Goal: Find specific page/section: Find specific page/section

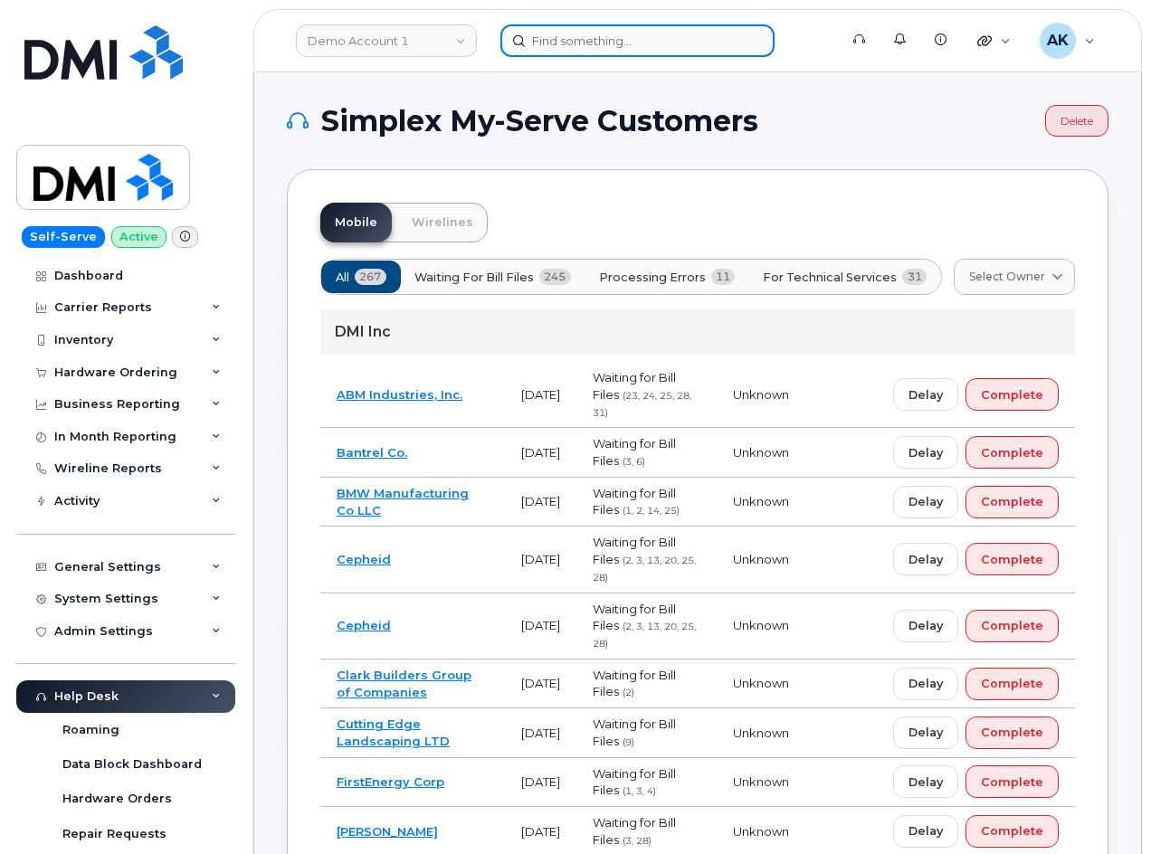
click at [586, 47] on input at bounding box center [637, 40] width 274 height 33
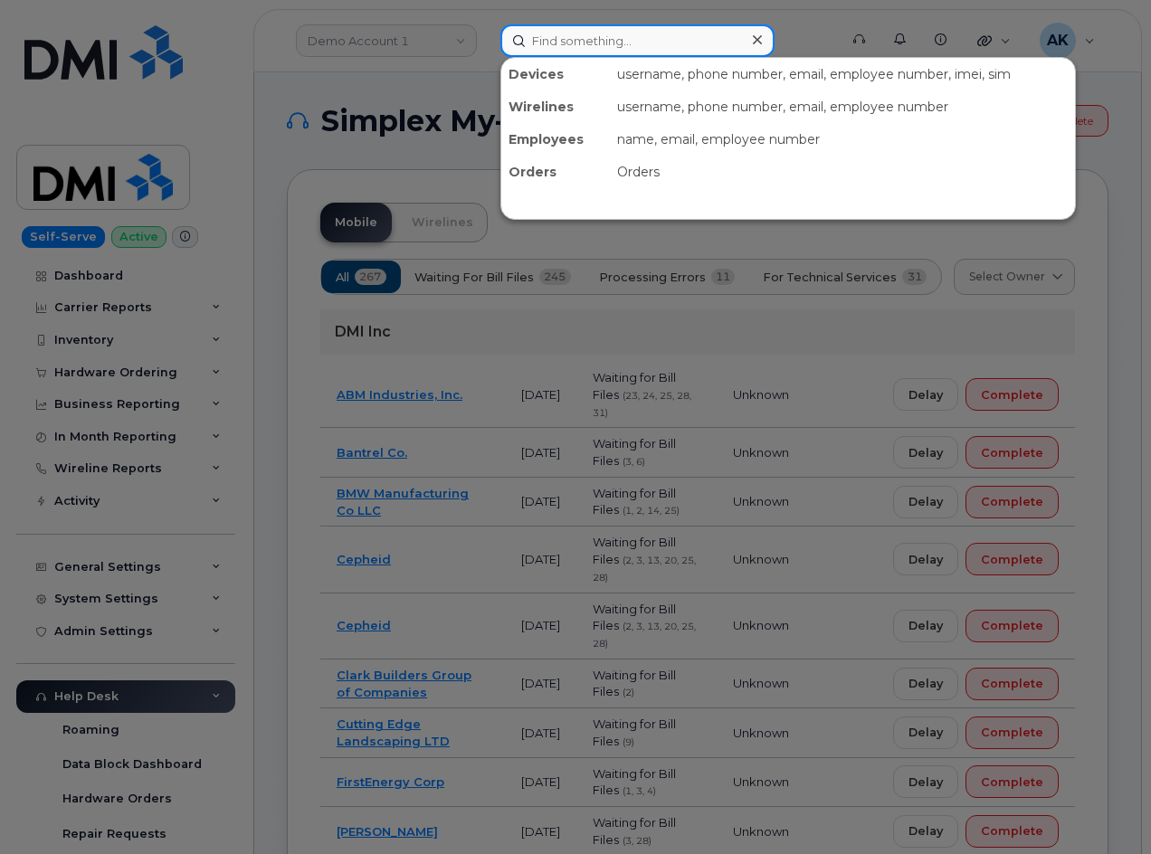
paste input "9253290236"
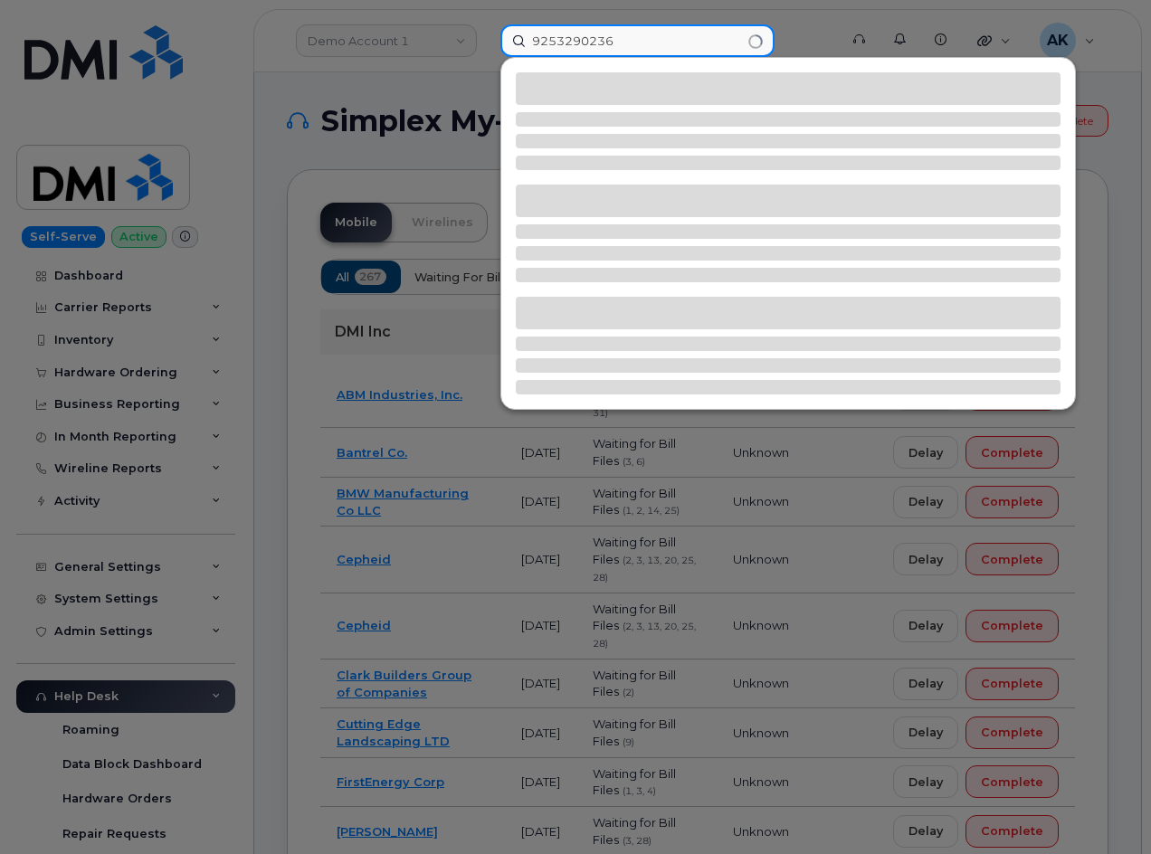
type input "9253290236"
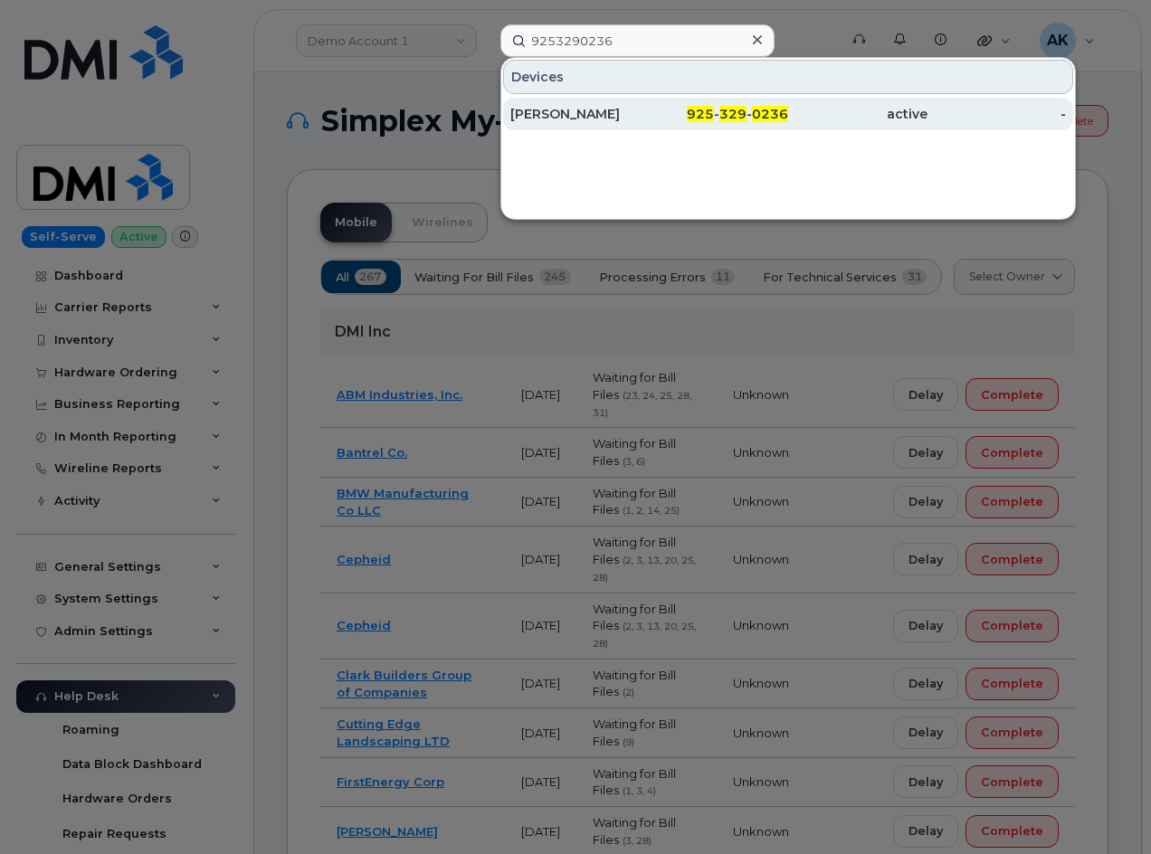
click at [658, 113] on div "925 - 329 - 0236" at bounding box center [719, 114] width 139 height 18
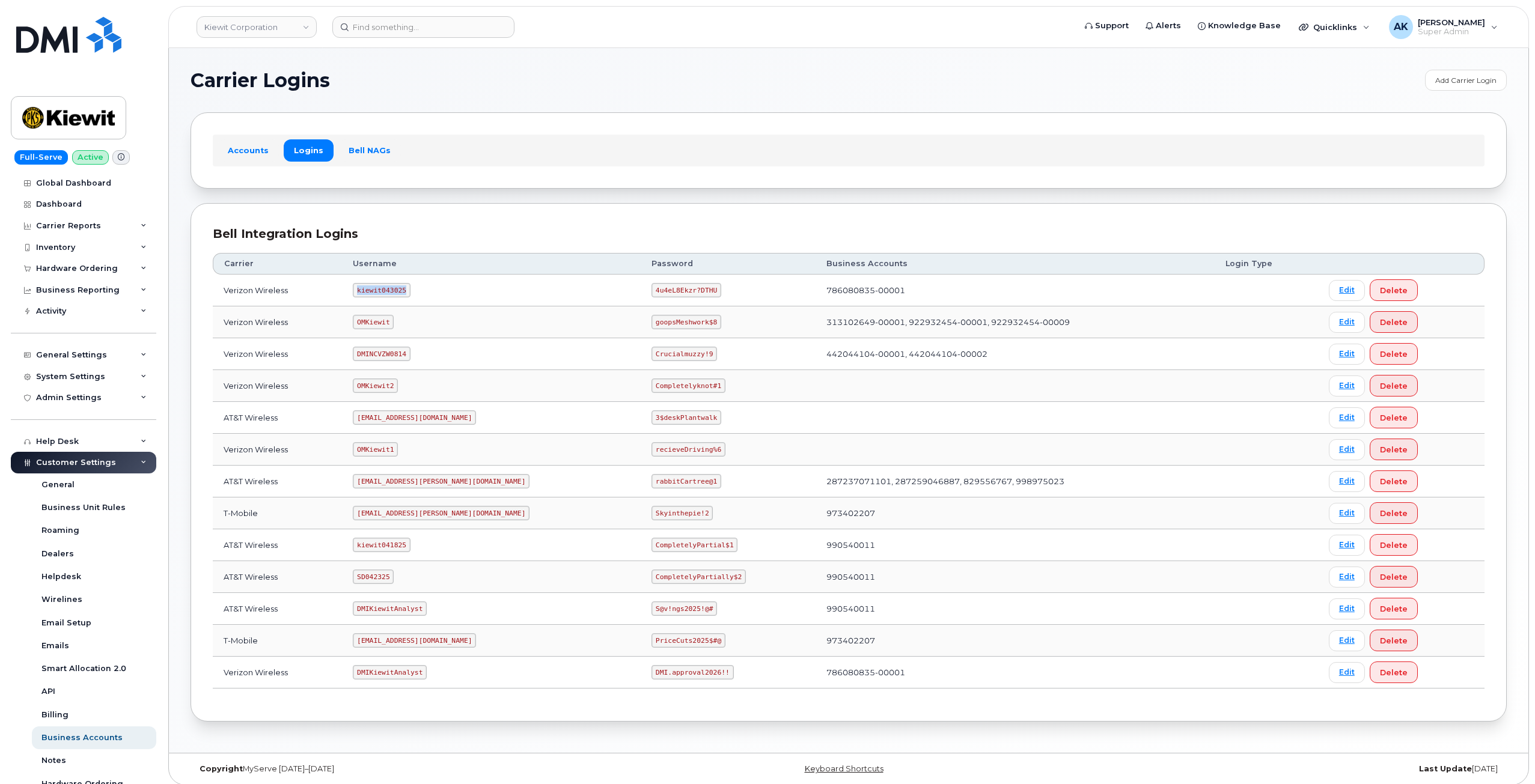
drag, startPoint x: 412, startPoint y: 289, endPoint x: 365, endPoint y: 287, distance: 47.0
click at [365, 287] on code "kiewit043025" at bounding box center [381, 290] width 57 height 15
copy code "kiewit043025"
drag, startPoint x: 657, startPoint y: 289, endPoint x: 600, endPoint y: 289, distance: 57.0
click at [652, 289] on code "4u4eL8Ekzr?DTHU" at bounding box center [686, 290] width 70 height 15
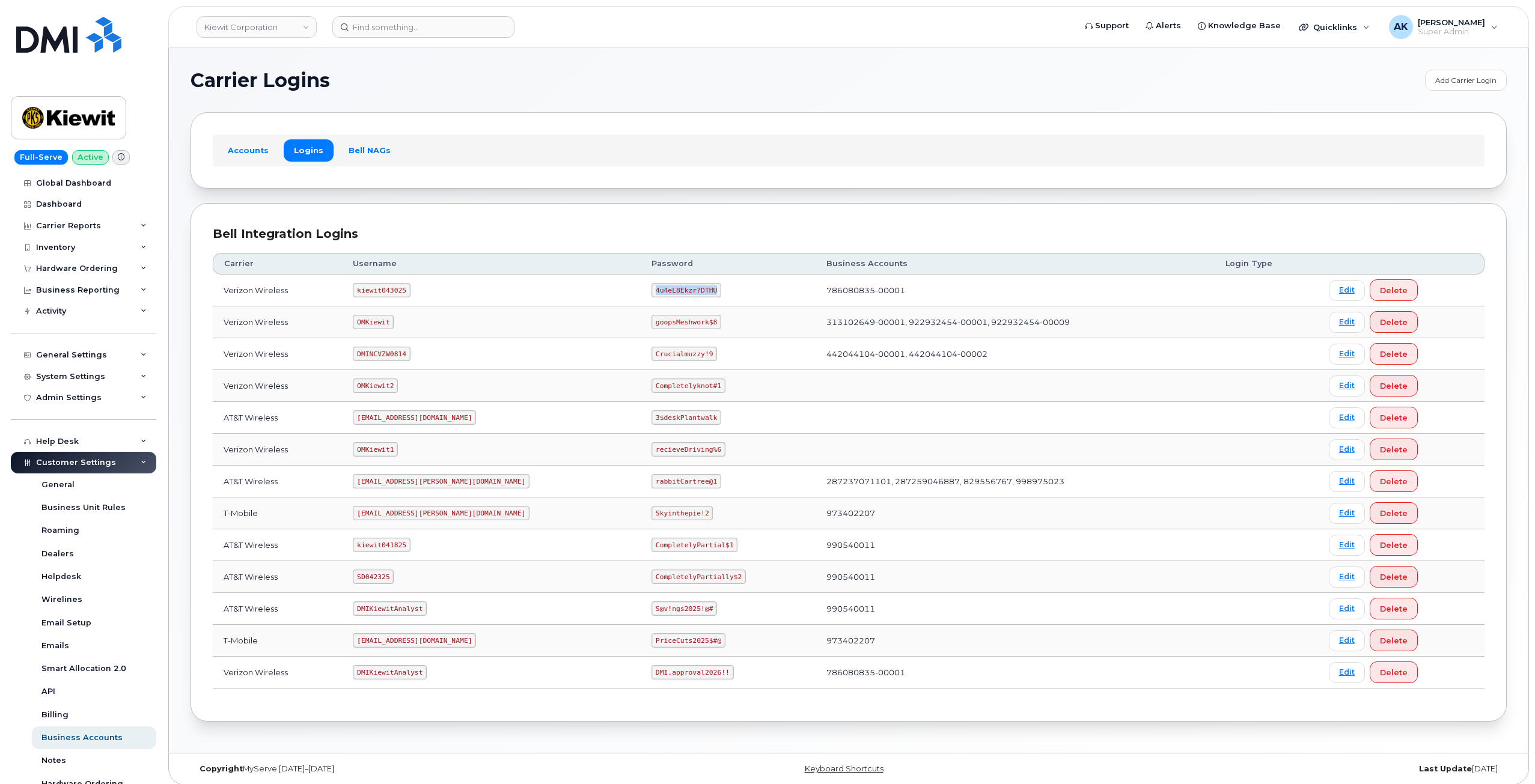
copy code "4u4eL8Ekzr?DTHU"
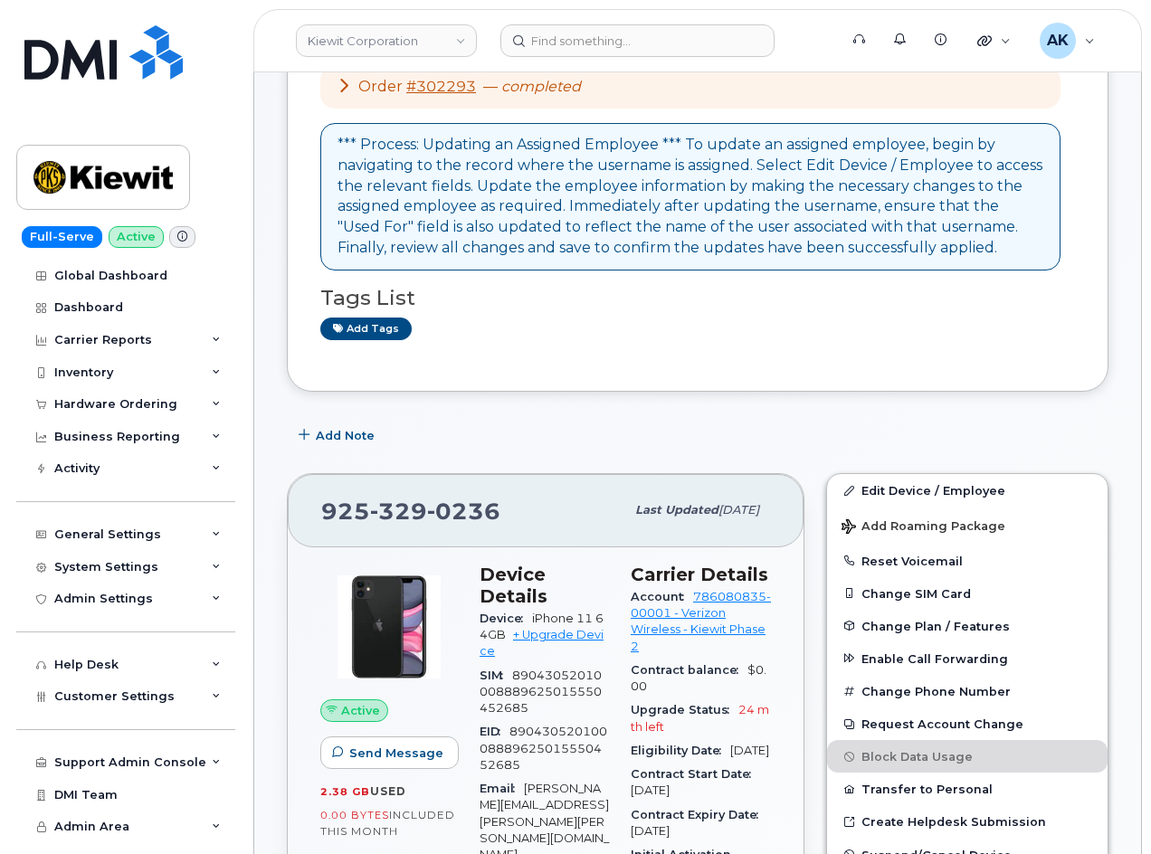
scroll to position [181, 0]
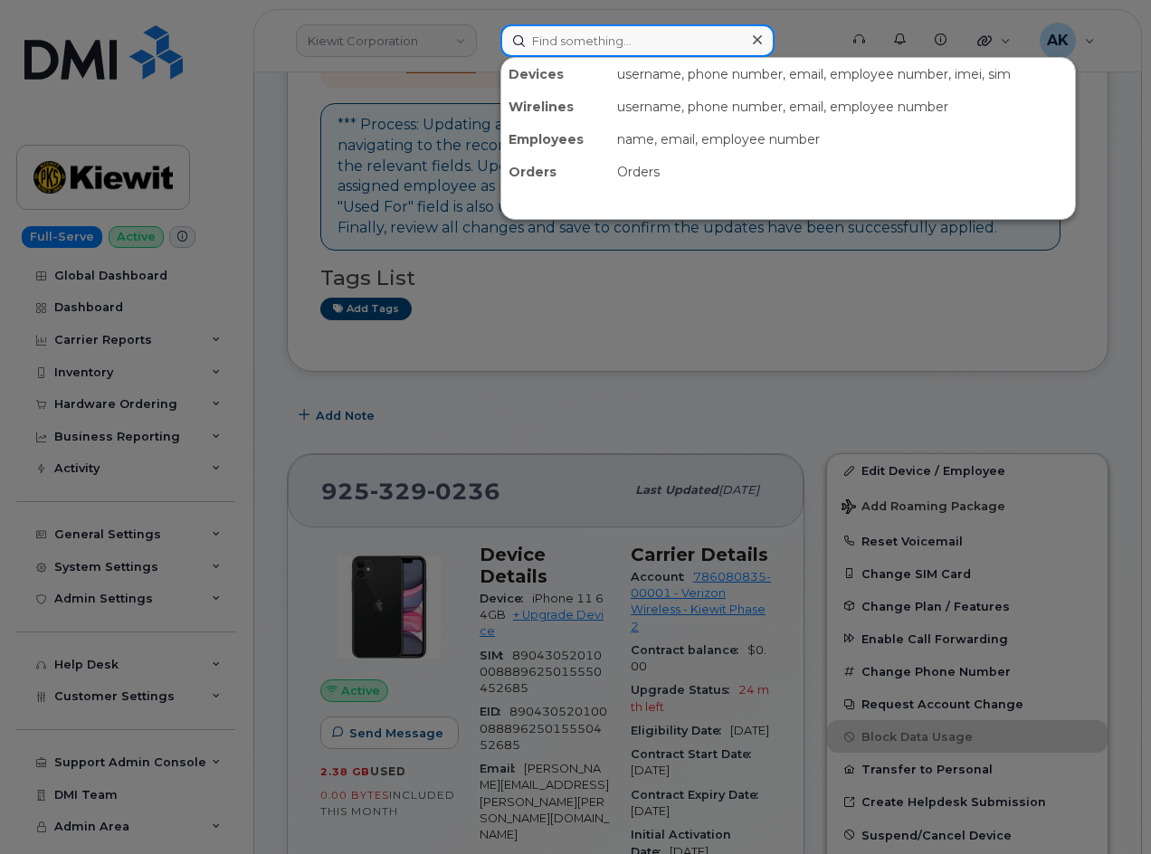
click at [629, 35] on input at bounding box center [637, 40] width 274 height 33
paste input "7345588495"
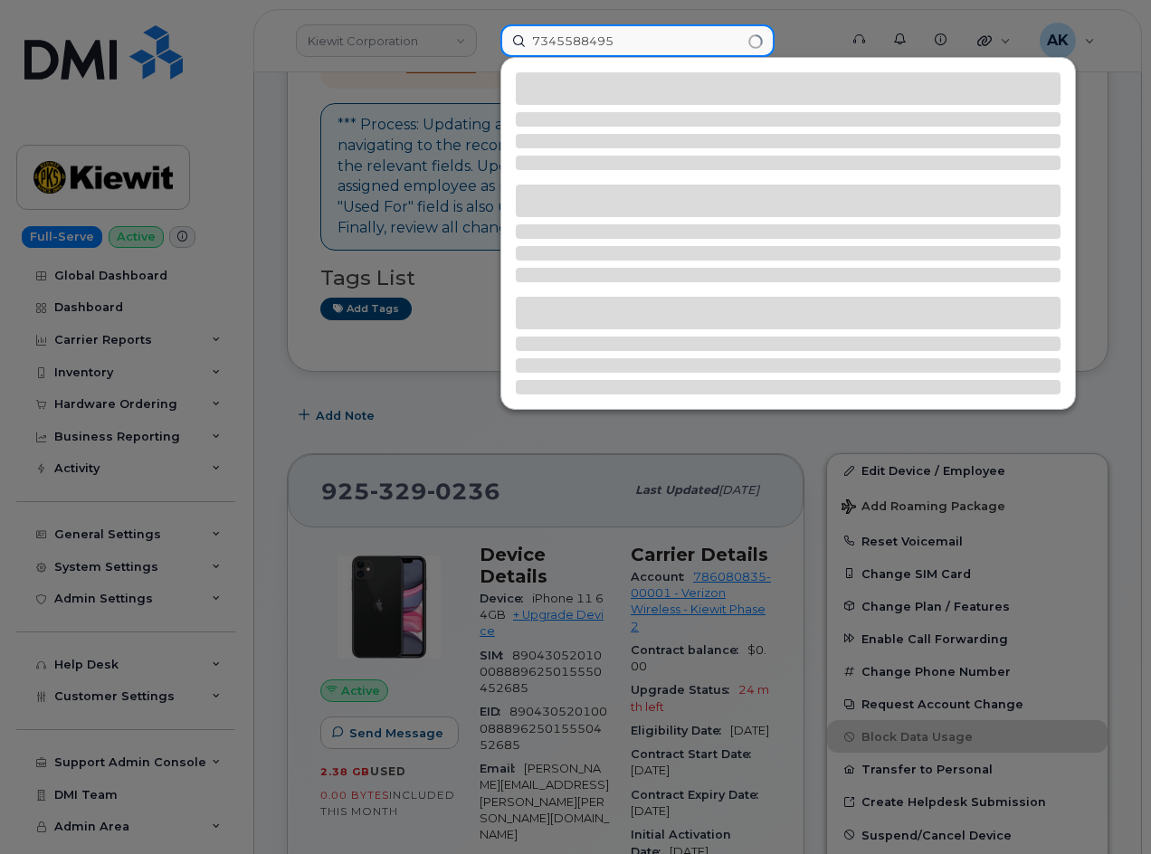
type input "7345588495"
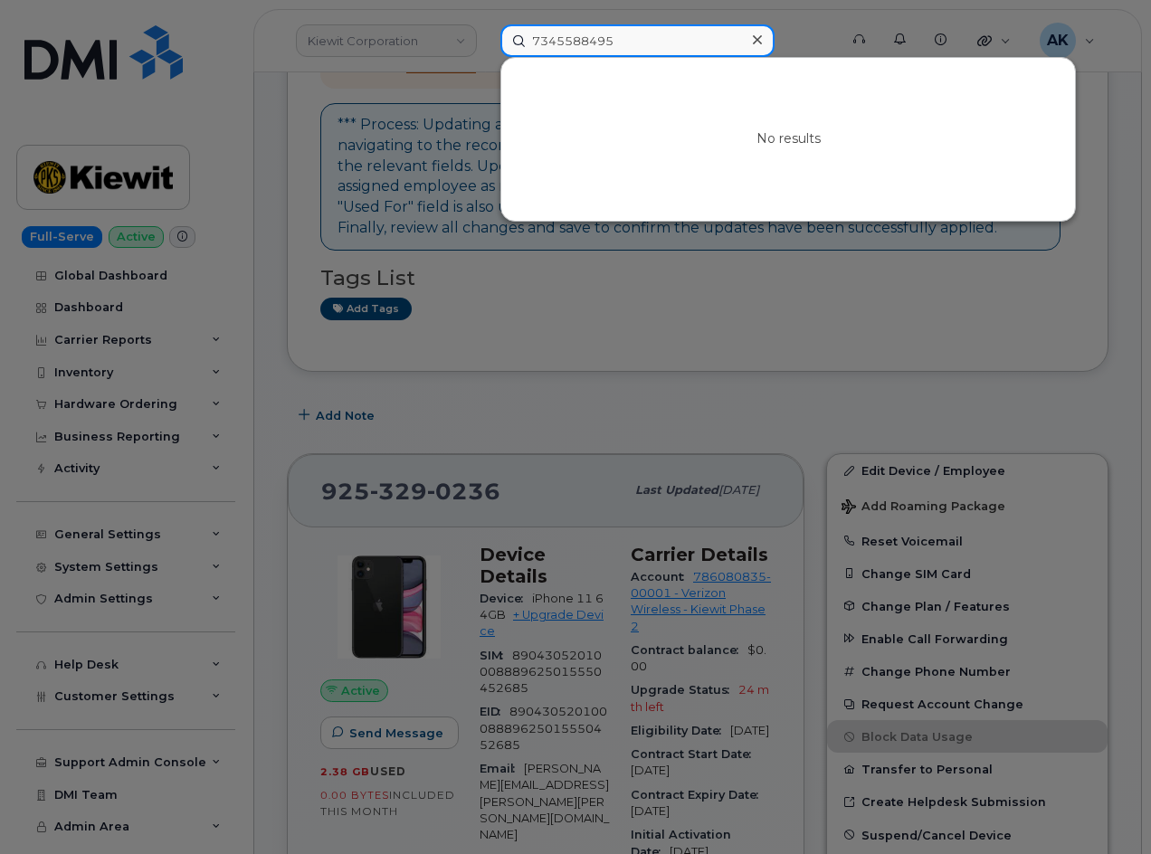
drag, startPoint x: 655, startPoint y: 43, endPoint x: 398, endPoint y: 22, distance: 257.8
click at [486, 24] on div "7345588495 No results" at bounding box center [663, 40] width 355 height 33
click at [657, 33] on input at bounding box center [637, 40] width 274 height 33
paste input "7345588495"
type input "7345588495"
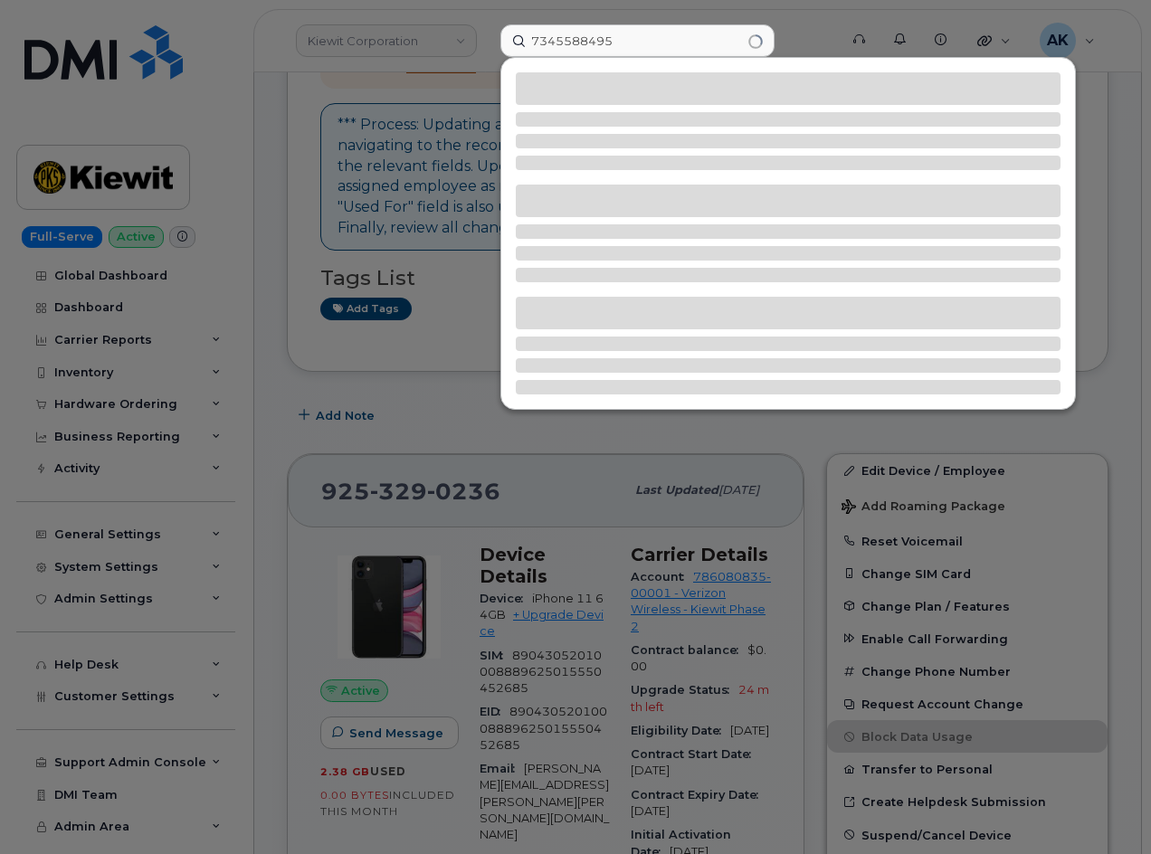
click at [121, 55] on div at bounding box center [575, 427] width 1151 height 854
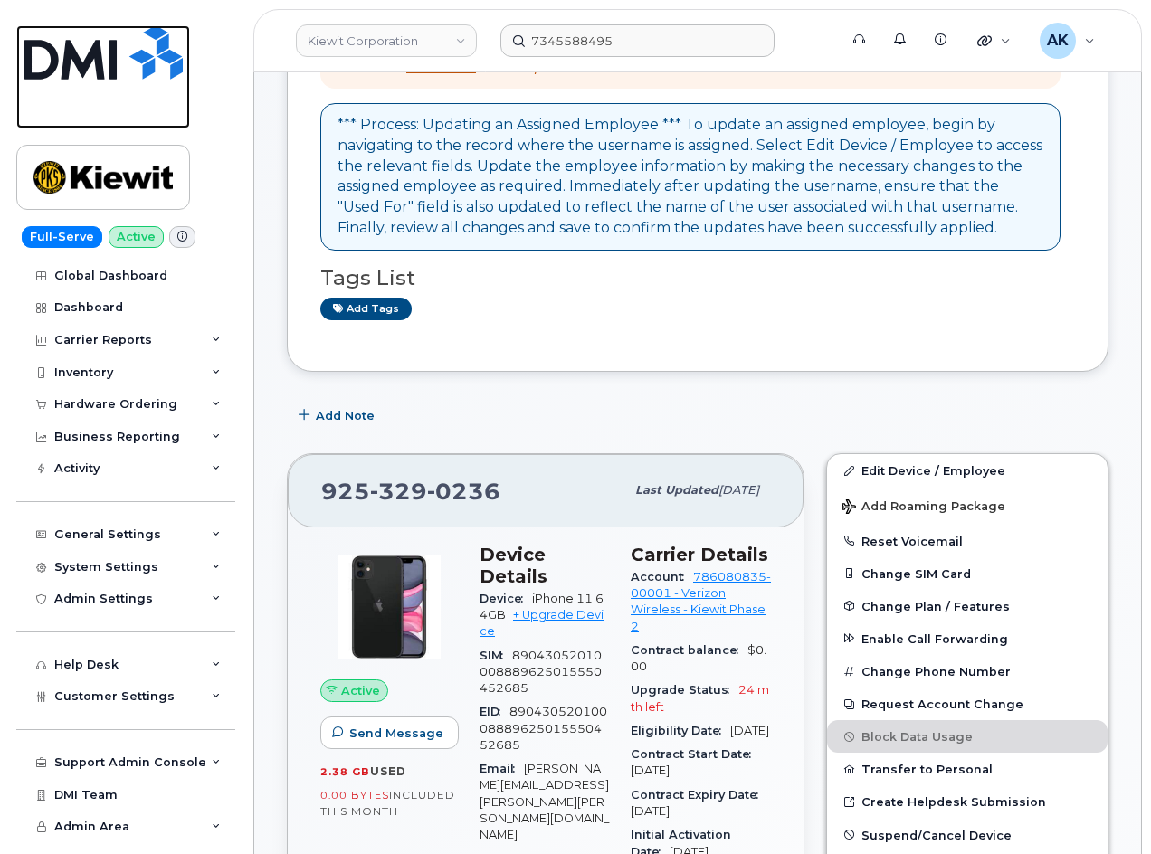
click at [128, 65] on img at bounding box center [103, 52] width 158 height 54
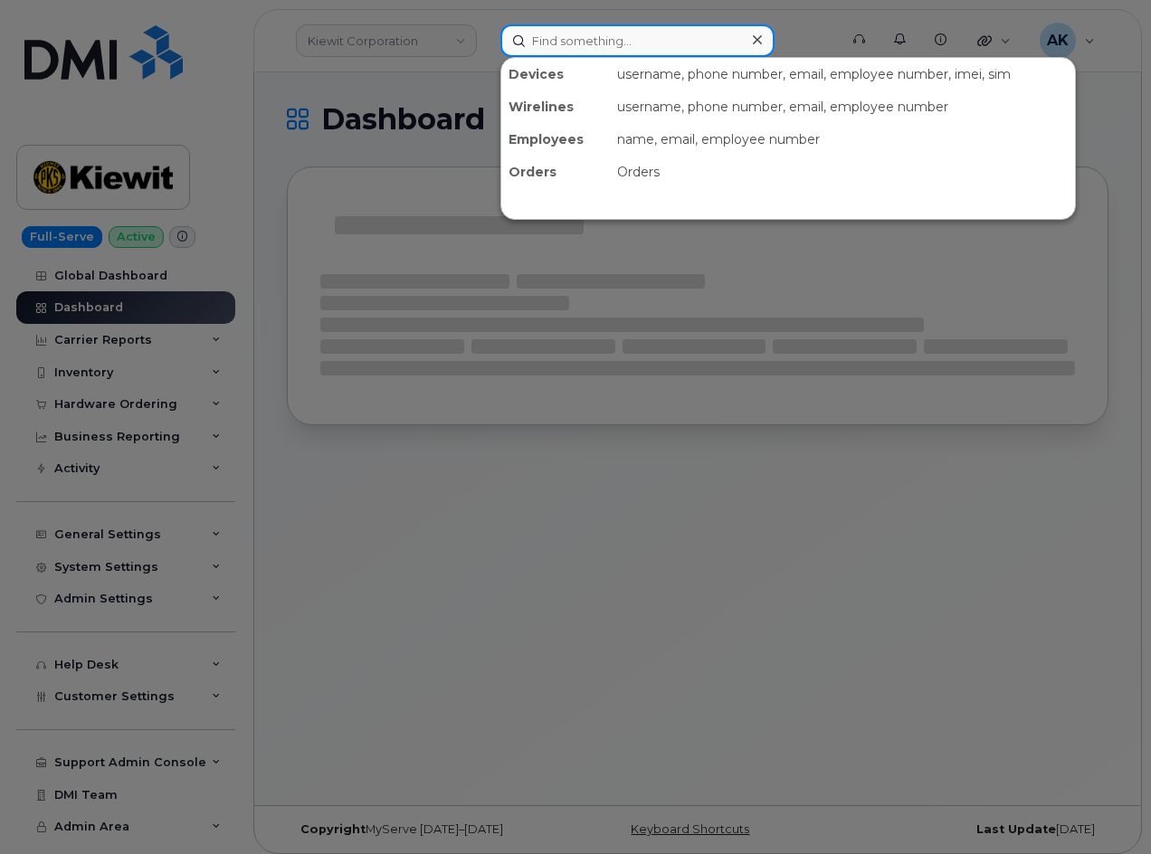
click at [527, 44] on input at bounding box center [637, 40] width 274 height 33
paste input "7345588495"
type input "7345588495"
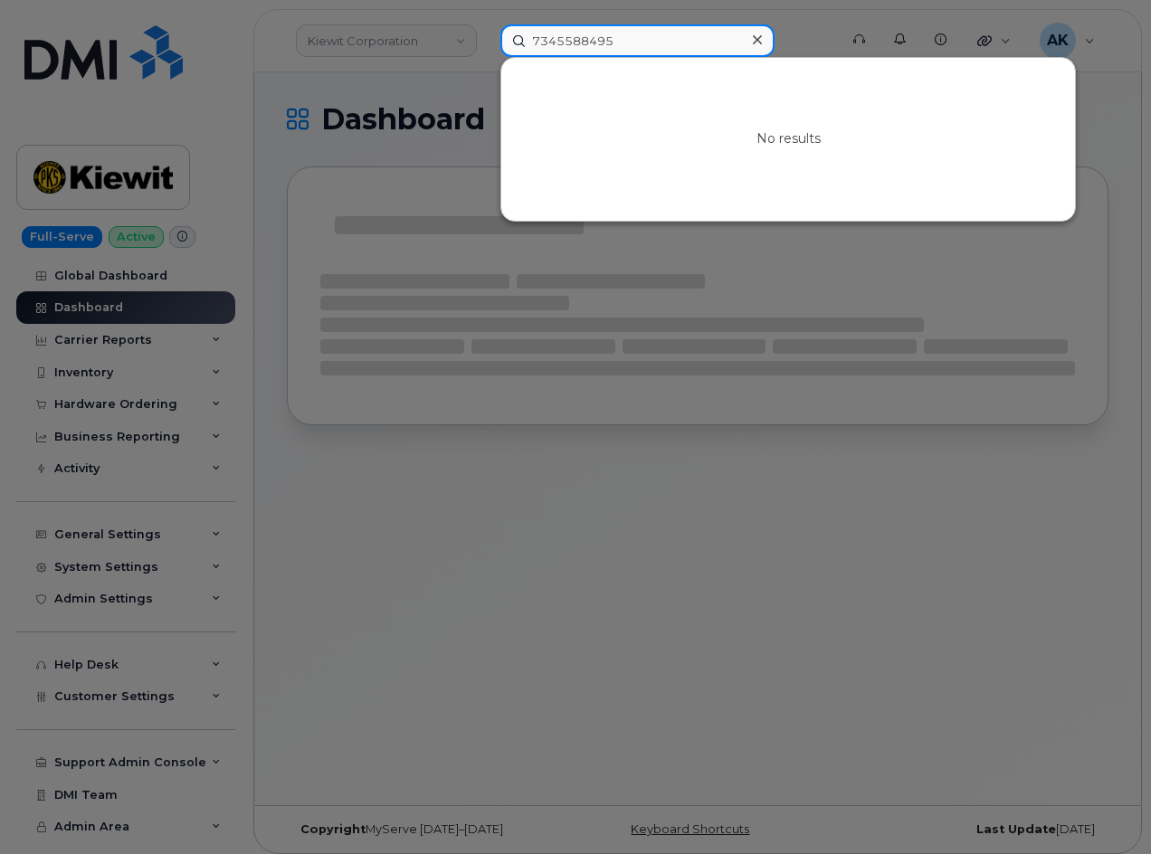
click at [638, 51] on input "7345588495" at bounding box center [637, 40] width 274 height 33
click at [695, 44] on input "7345588495" at bounding box center [637, 40] width 274 height 33
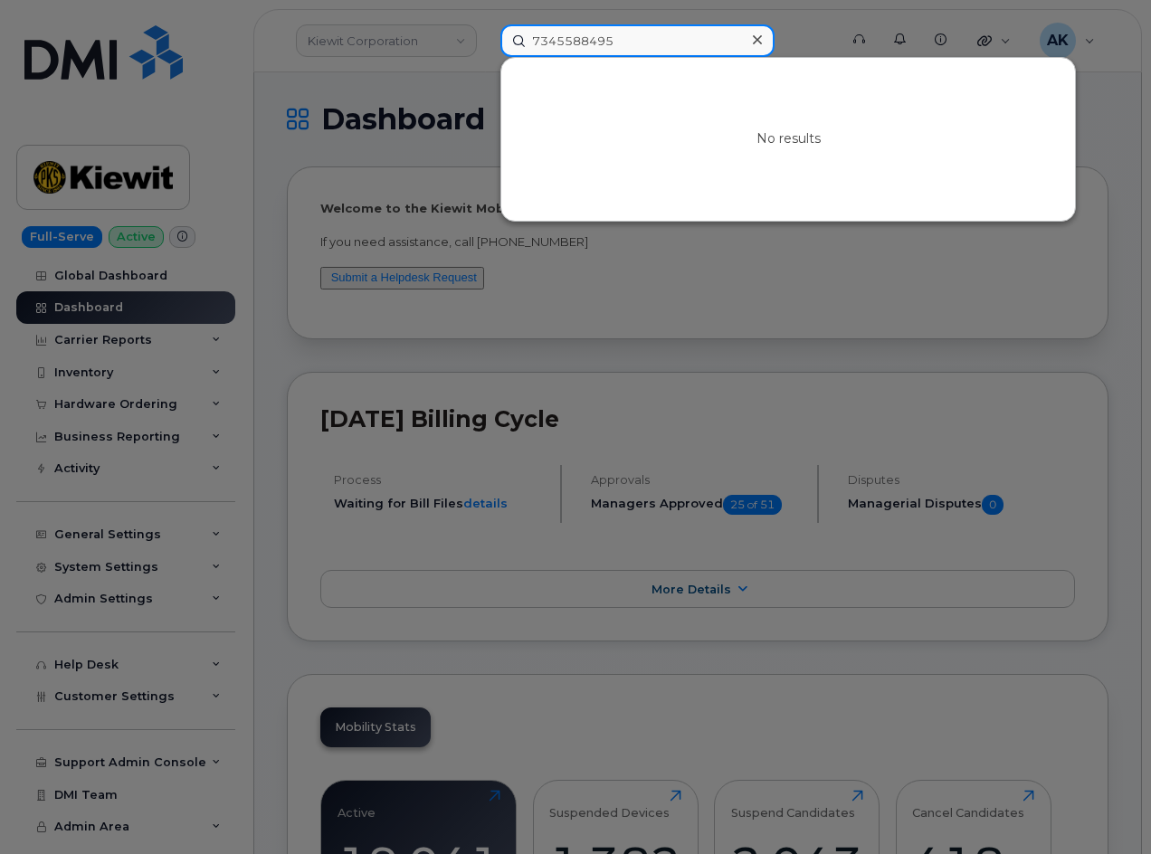
drag, startPoint x: 665, startPoint y: 45, endPoint x: 265, endPoint y: 61, distance: 400.3
click at [486, 39] on div "7345588495 No results" at bounding box center [663, 40] width 355 height 33
click at [617, 49] on input "7345588495" at bounding box center [637, 40] width 274 height 33
click at [651, 50] on input "7345588495" at bounding box center [637, 40] width 274 height 33
drag, startPoint x: 659, startPoint y: 42, endPoint x: 300, endPoint y: 62, distance: 358.9
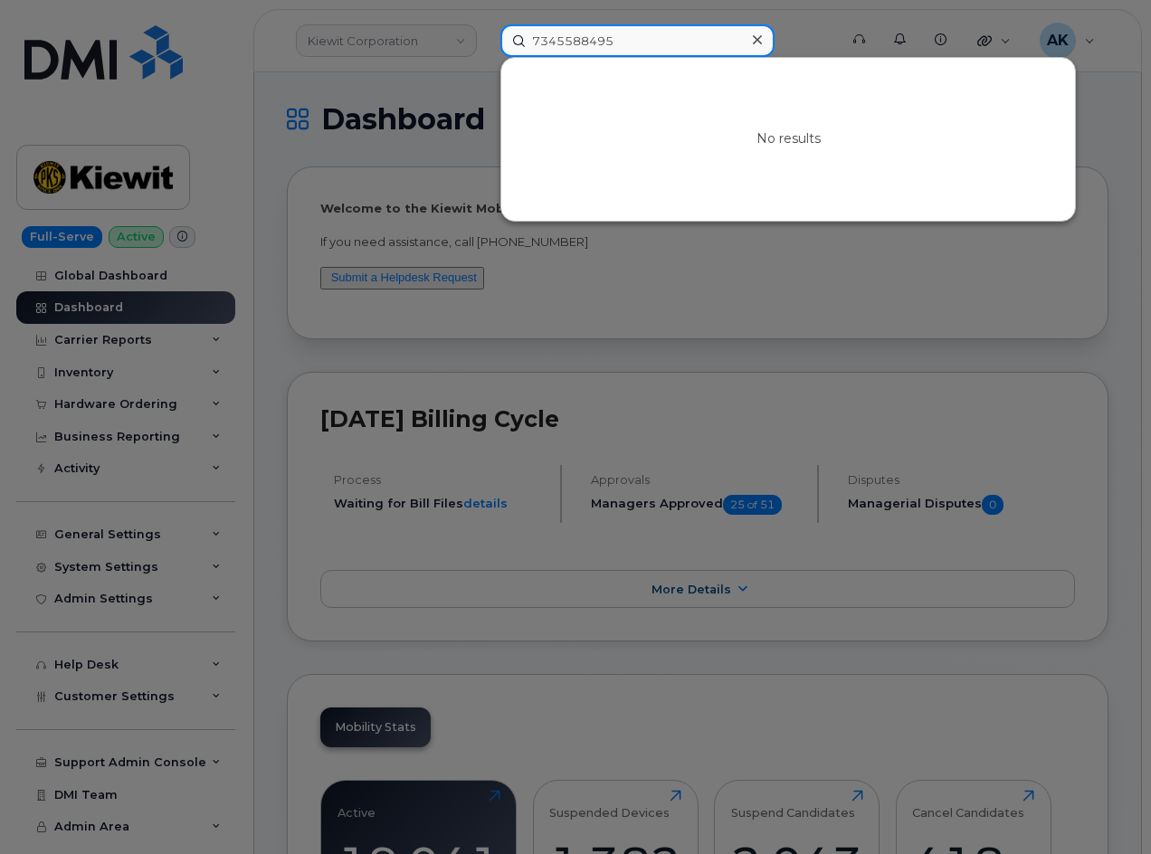
click at [486, 47] on div "7345588495 No results" at bounding box center [663, 40] width 355 height 33
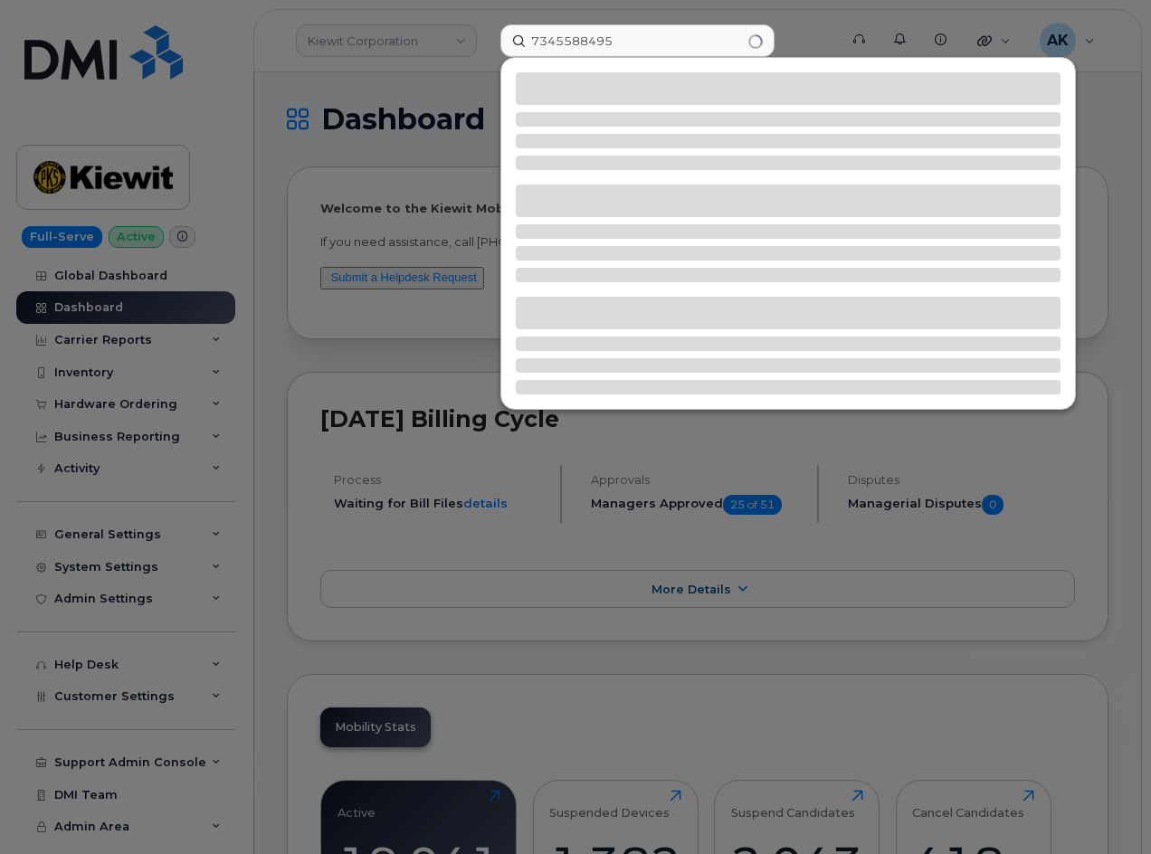
click at [425, 53] on div at bounding box center [575, 427] width 1151 height 854
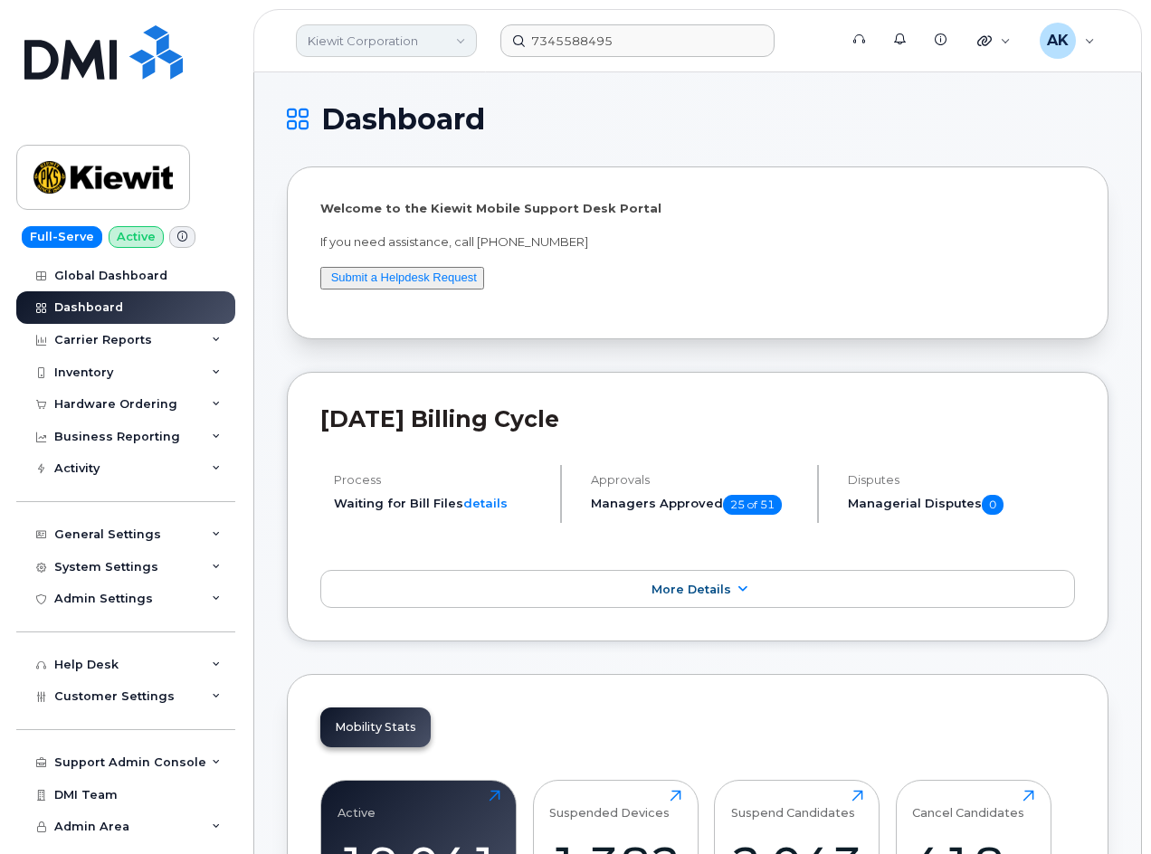
click at [446, 48] on link "Kiewit Corporation" at bounding box center [386, 40] width 181 height 33
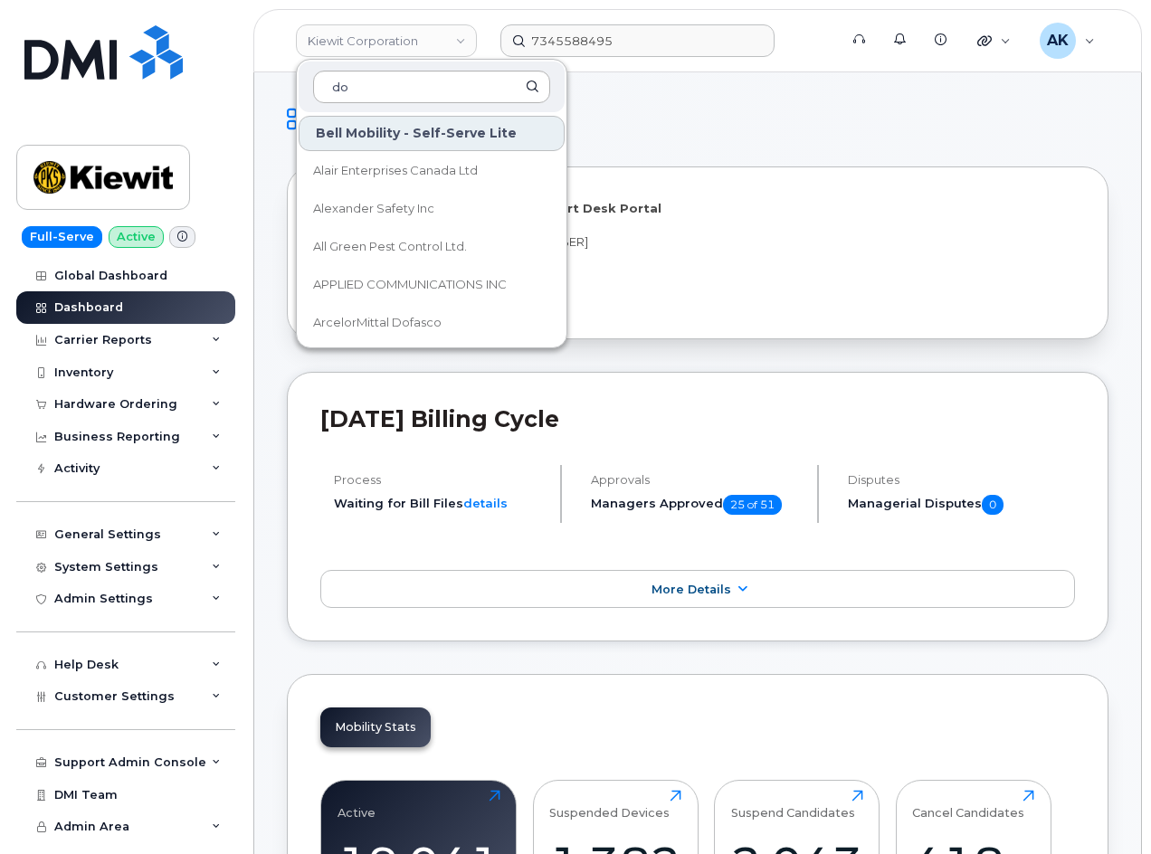
type input "d"
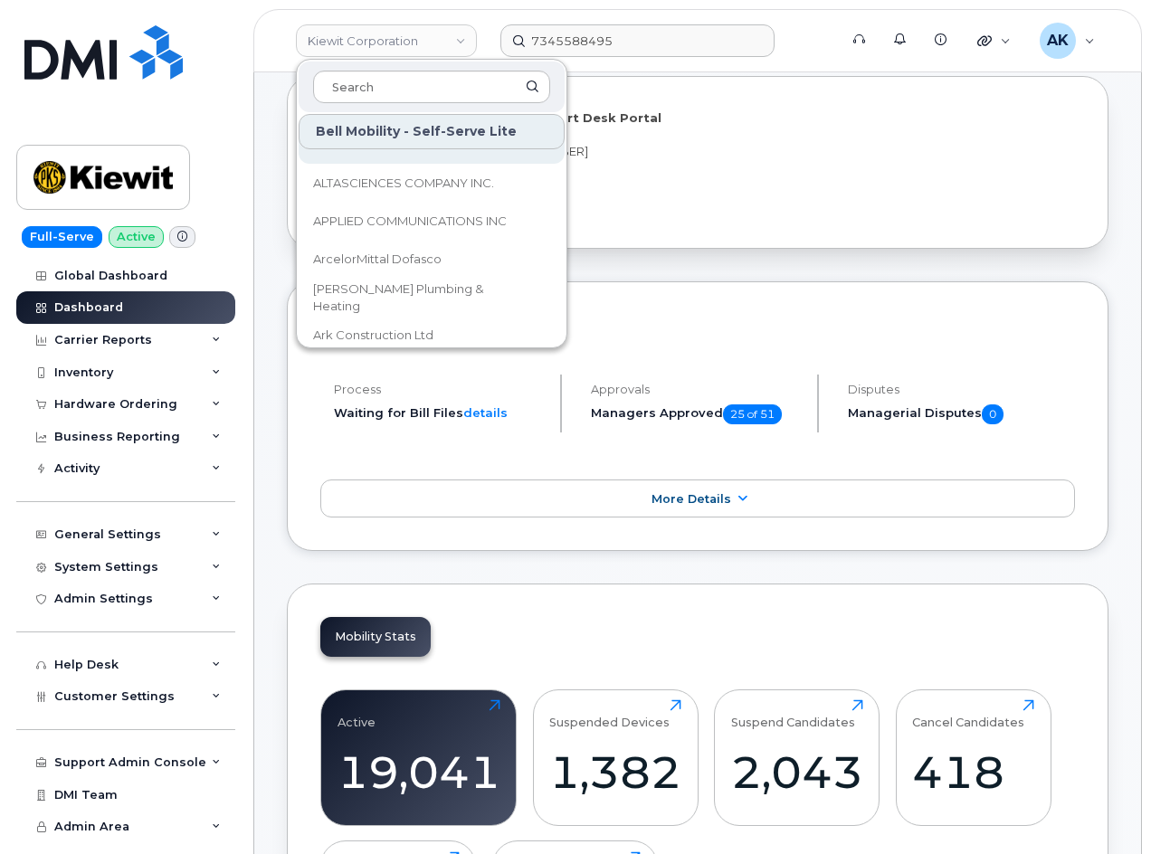
scroll to position [362, 0]
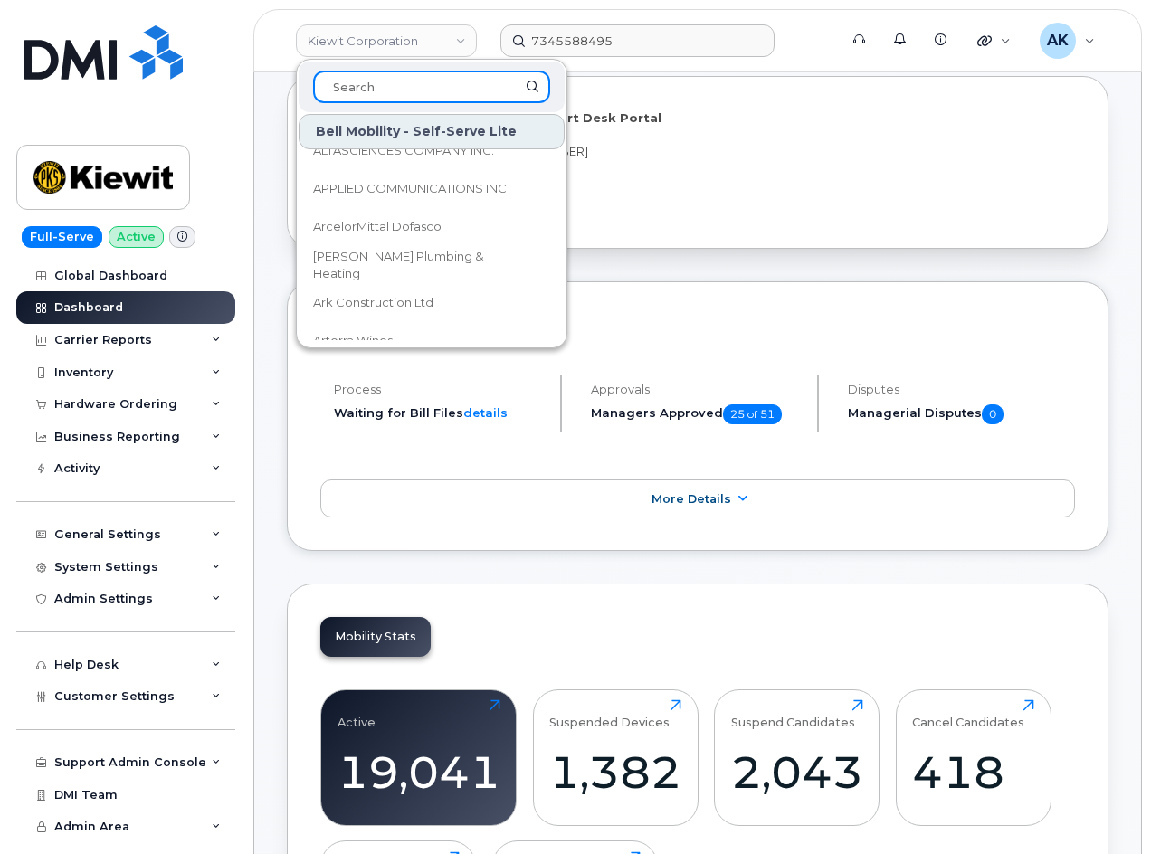
click at [424, 89] on input at bounding box center [431, 87] width 237 height 33
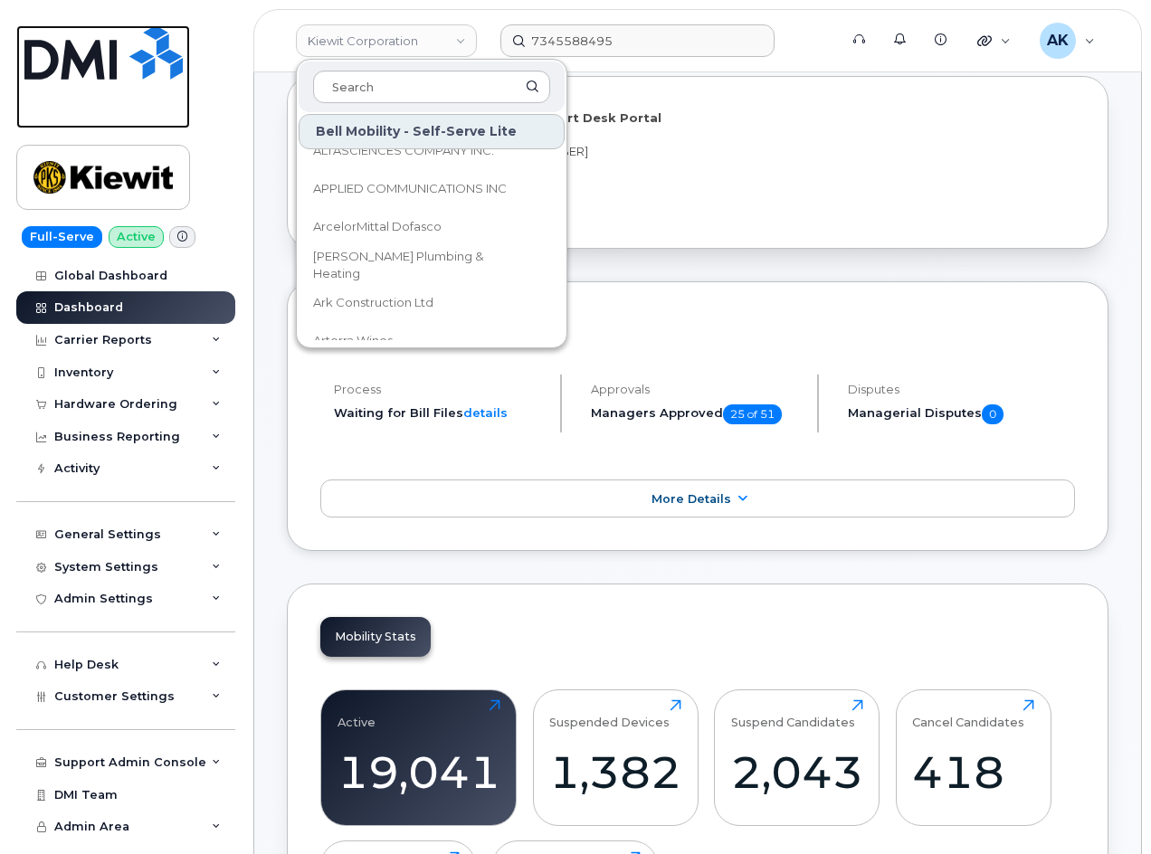
click at [112, 61] on img at bounding box center [103, 52] width 158 height 54
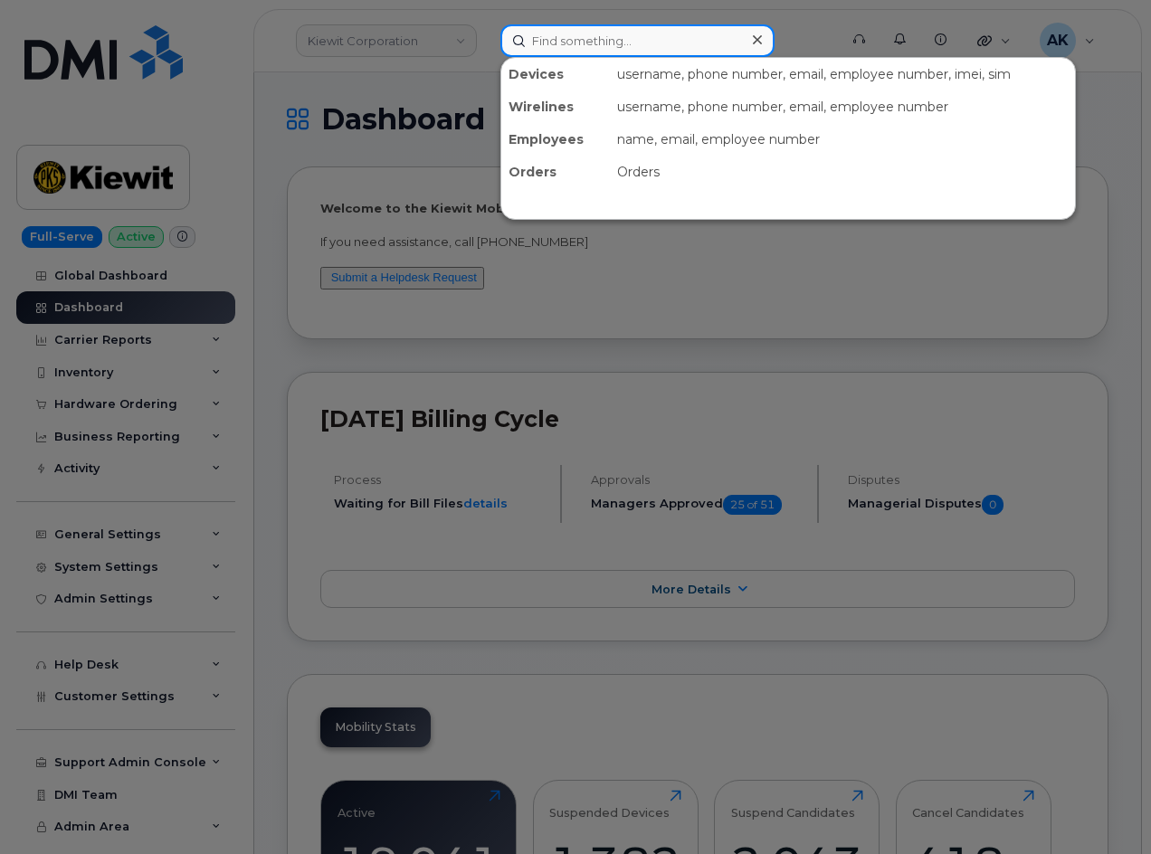
click at [578, 42] on input at bounding box center [637, 40] width 274 height 33
click at [91, 85] on div at bounding box center [575, 427] width 1151 height 854
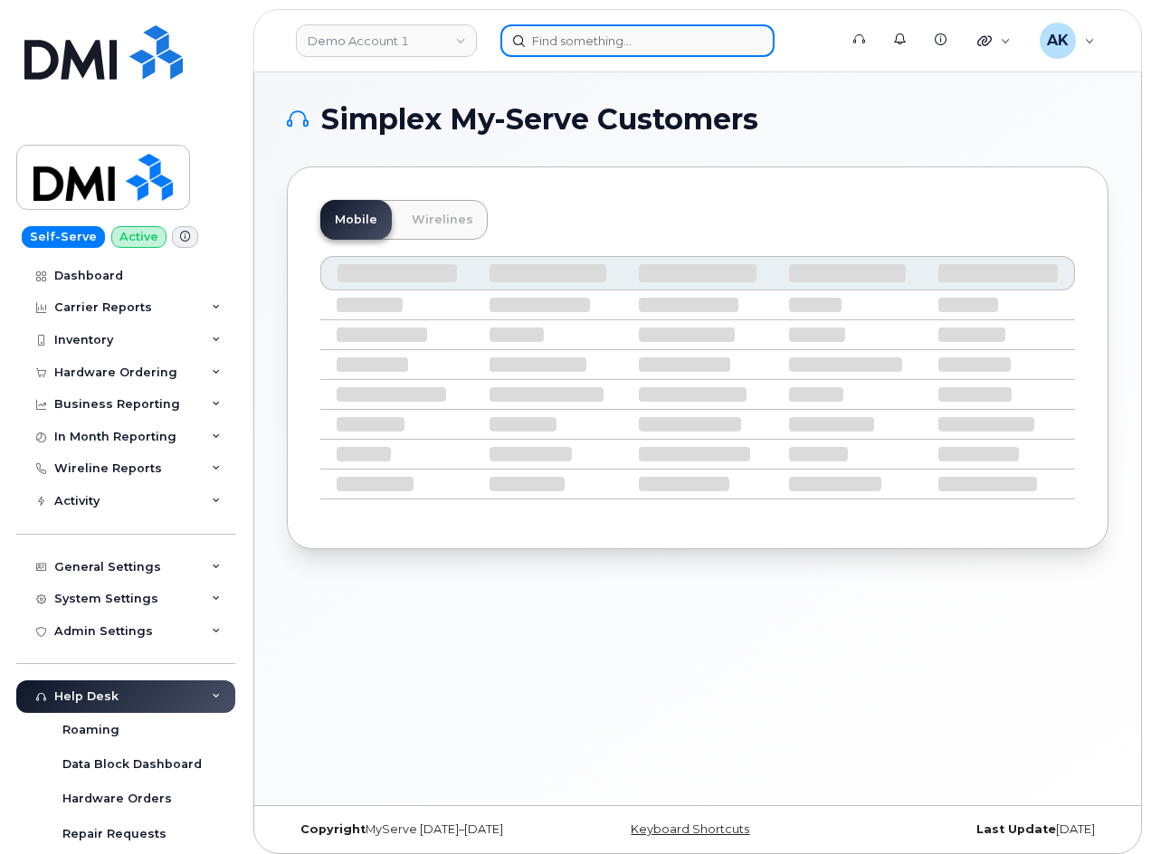
click at [576, 44] on input at bounding box center [637, 40] width 274 height 33
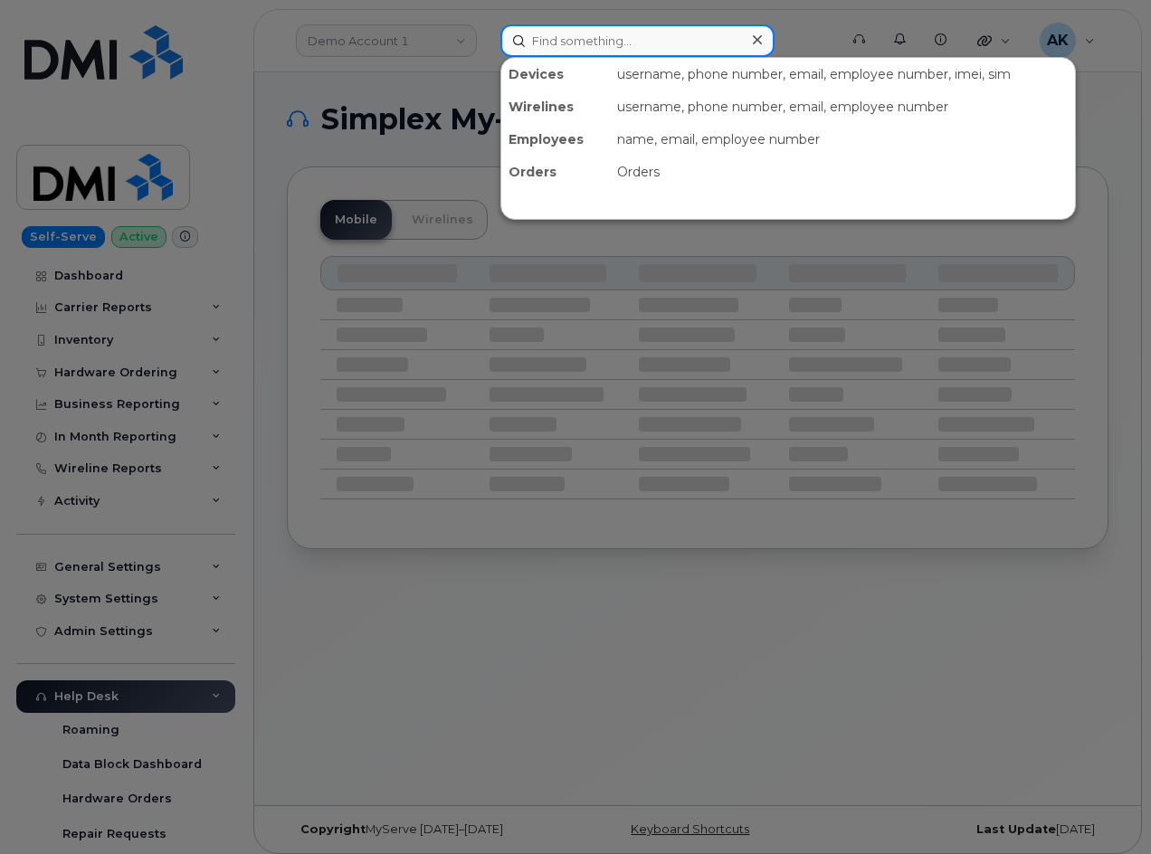
paste input "7579435167"
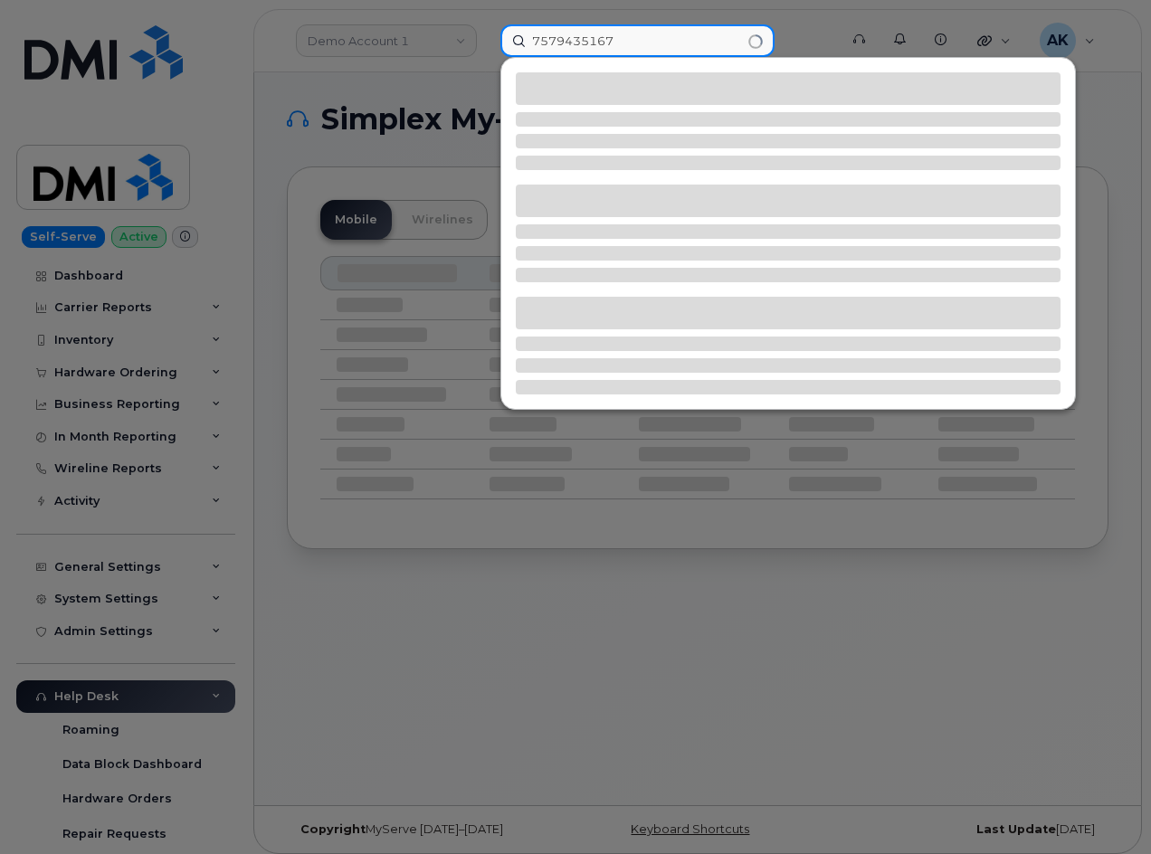
type input "7579435167"
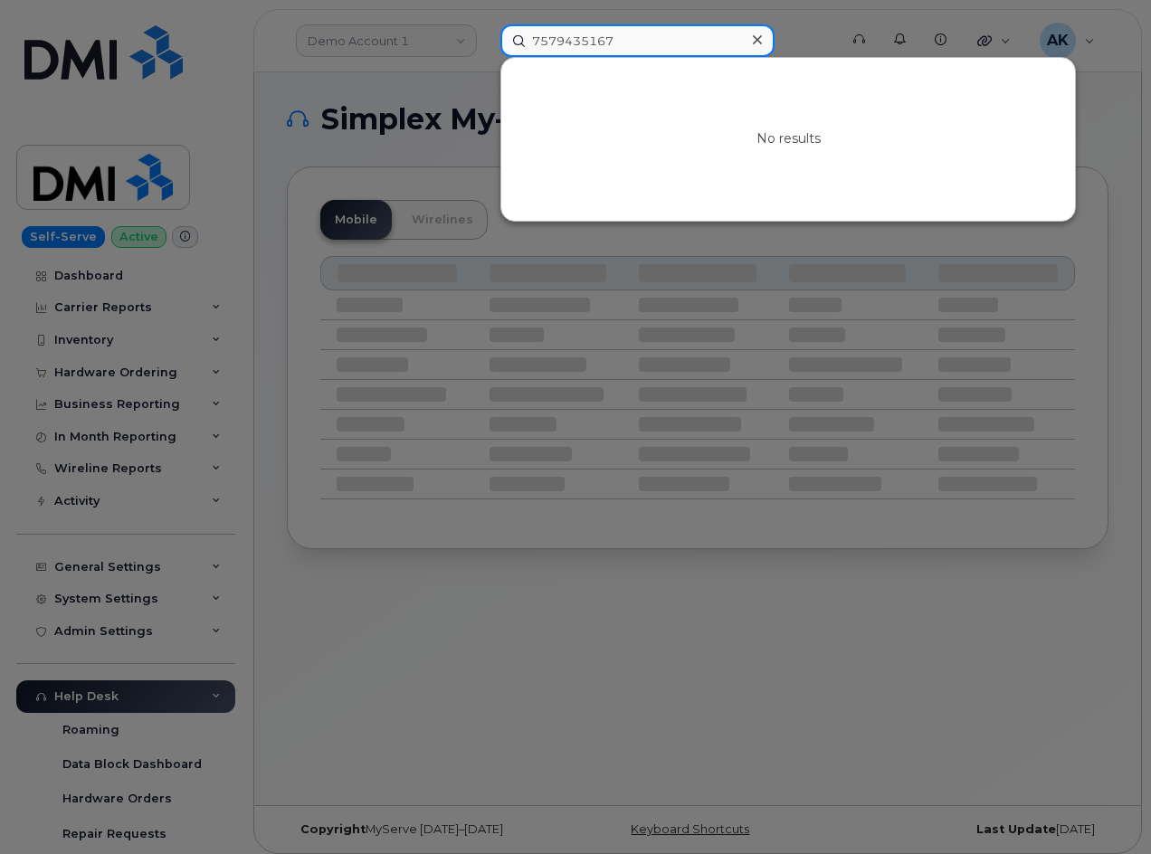
click at [670, 50] on input "7579435167" at bounding box center [637, 40] width 274 height 33
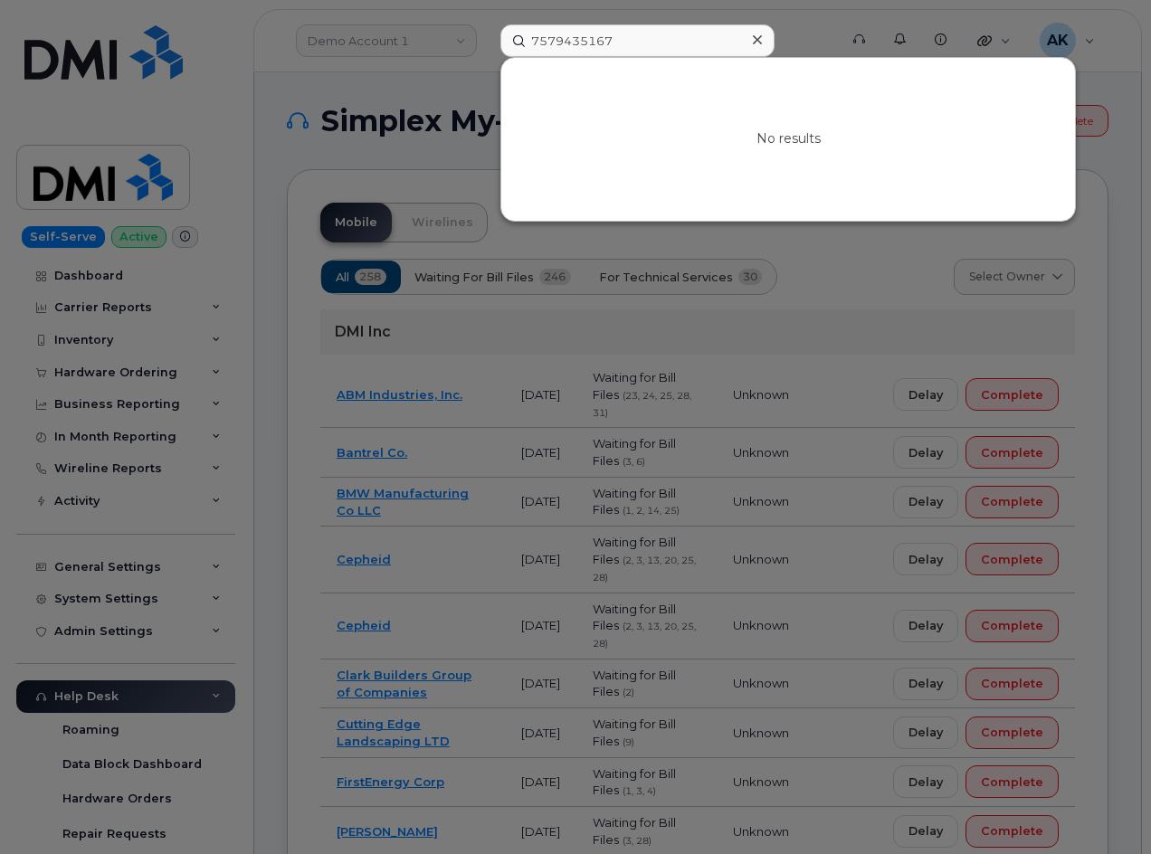
click at [759, 35] on icon at bounding box center [757, 40] width 9 height 14
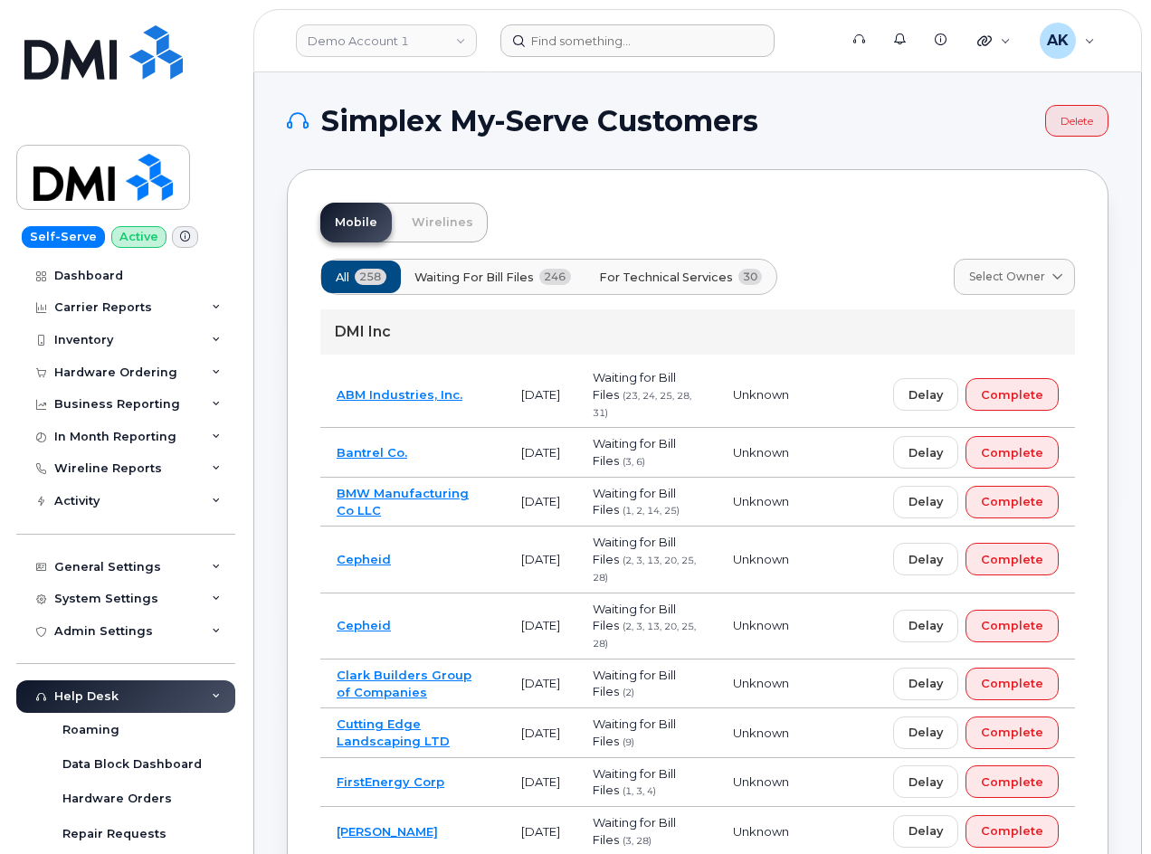
click at [795, 46] on form at bounding box center [663, 40] width 326 height 33
